Goal: Task Accomplishment & Management: Use online tool/utility

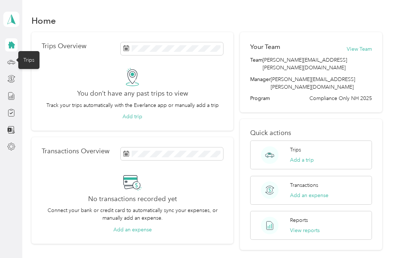
click at [12, 59] on icon at bounding box center [11, 62] width 8 height 8
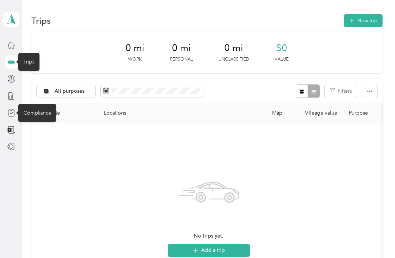
click at [34, 112] on div "Compliance" at bounding box center [37, 113] width 38 height 18
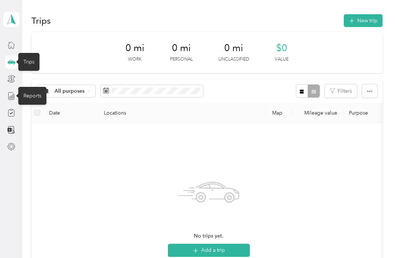
click at [31, 96] on div "Reports" at bounding box center [32, 96] width 28 height 18
click at [14, 24] on span at bounding box center [11, 19] width 16 height 15
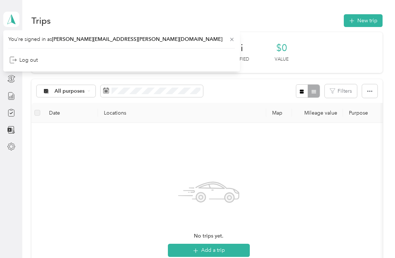
click at [89, 164] on div "No trips yet. Add a trip" at bounding box center [208, 216] width 343 height 174
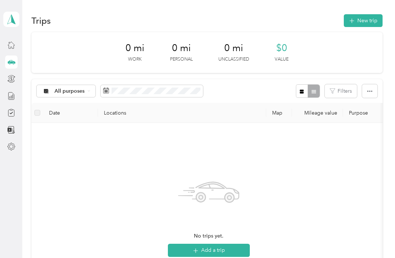
click at [8, 18] on icon at bounding box center [11, 19] width 11 height 10
